Goal: Check status: Check status

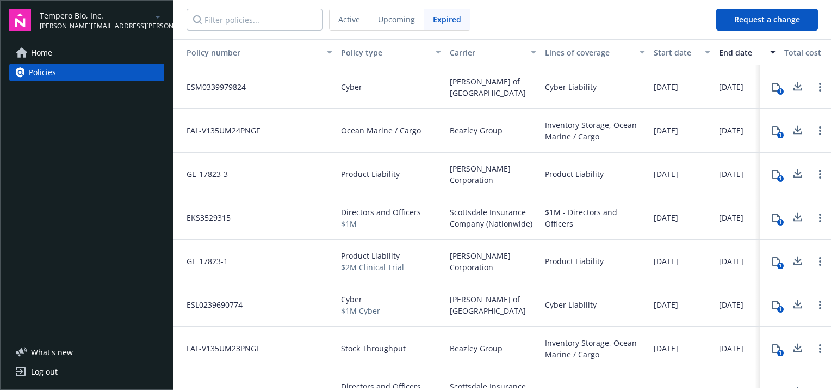
scroll to position [0, 135]
